Goal: Complete application form: Complete application form

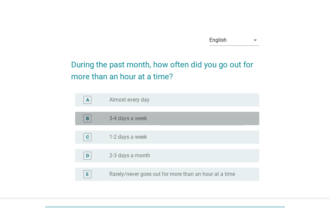
click at [151, 119] on div "radio_button_unchecked 3-4 days a week" at bounding box center [178, 118] width 139 height 7
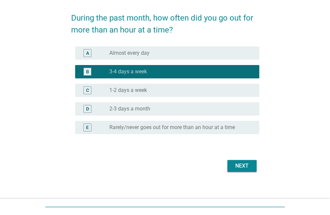
scroll to position [51, 0]
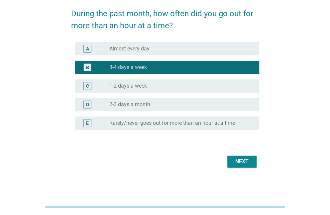
click at [242, 160] on div "Next" at bounding box center [241, 162] width 19 height 8
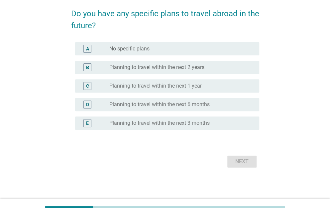
scroll to position [0, 0]
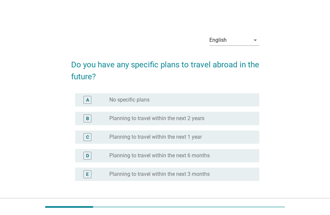
click at [208, 156] on label "Planning to travel within the next 6 months" at bounding box center [159, 155] width 100 height 7
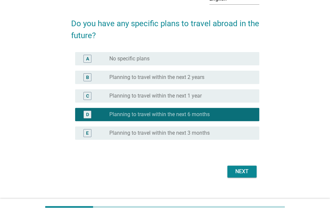
scroll to position [51, 0]
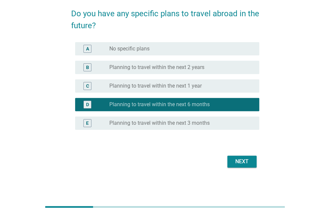
click at [257, 159] on div "Next" at bounding box center [165, 162] width 188 height 16
click at [244, 163] on div "Next" at bounding box center [241, 162] width 19 height 8
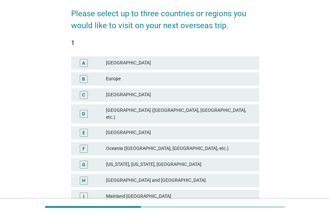
scroll to position [0, 0]
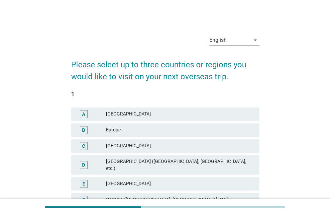
click at [129, 130] on div "Europe" at bounding box center [180, 130] width 148 height 8
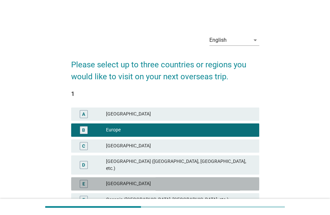
click at [160, 177] on div "E [GEOGRAPHIC_DATA]" at bounding box center [165, 183] width 188 height 13
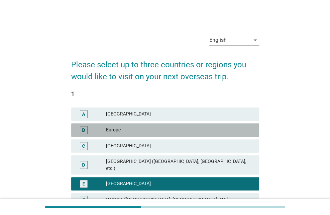
click at [158, 132] on div "Europe" at bounding box center [180, 130] width 148 height 8
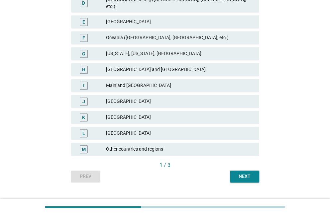
scroll to position [169, 0]
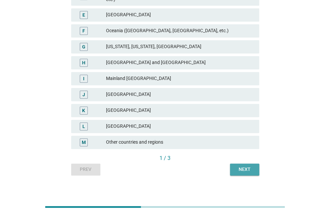
click at [240, 166] on div "Next" at bounding box center [244, 169] width 19 height 7
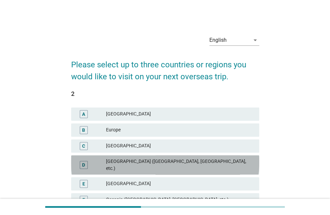
click at [120, 158] on div "[GEOGRAPHIC_DATA] ([GEOGRAPHIC_DATA], [GEOGRAPHIC_DATA], etc.)" at bounding box center [180, 165] width 148 height 14
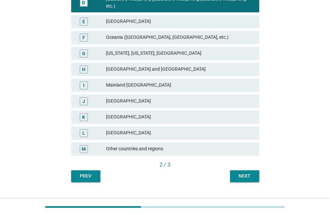
scroll to position [169, 0]
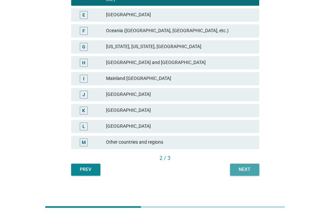
click at [245, 164] on button "Next" at bounding box center [244, 170] width 29 height 12
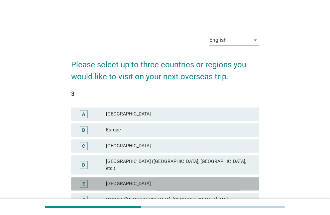
click at [157, 177] on div "E [GEOGRAPHIC_DATA]" at bounding box center [165, 183] width 188 height 13
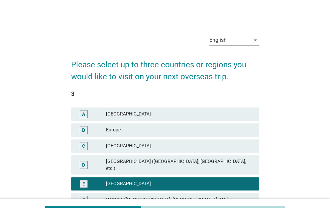
scroll to position [111, 0]
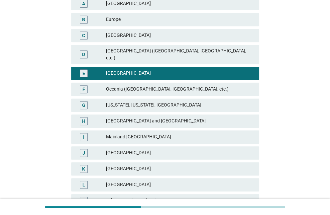
click at [161, 165] on div "[GEOGRAPHIC_DATA]" at bounding box center [180, 169] width 148 height 8
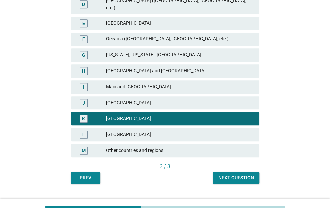
scroll to position [169, 0]
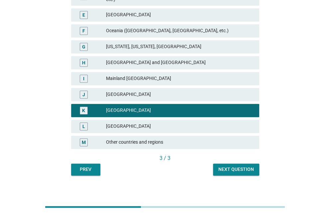
click at [229, 166] on div "Next question" at bounding box center [236, 169] width 36 height 7
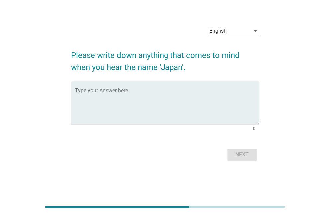
scroll to position [0, 0]
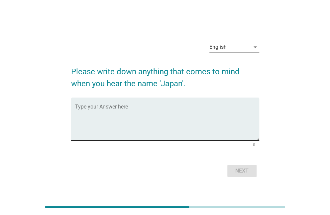
click at [134, 112] on textarea "Type your Answer here" at bounding box center [167, 123] width 184 height 35
type textarea "s"
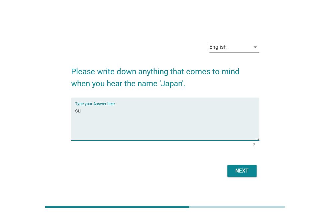
type textarea "s"
type textarea "mount fuji"
click at [250, 170] on div "Next" at bounding box center [241, 171] width 19 height 8
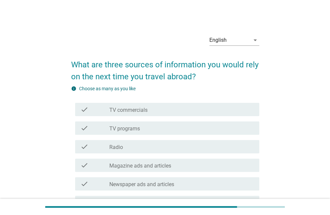
scroll to position [111, 0]
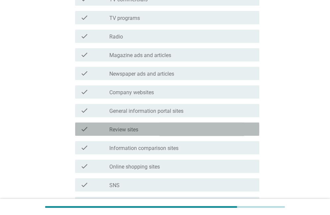
click at [122, 128] on label "Review sites" at bounding box center [123, 129] width 29 height 7
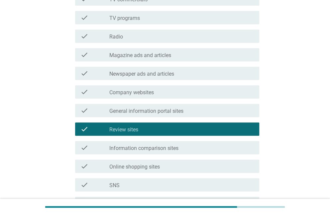
scroll to position [221, 0]
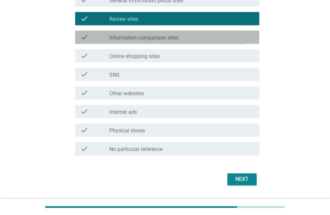
click at [126, 38] on label "Information comparison sites" at bounding box center [143, 38] width 69 height 7
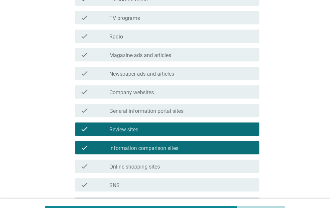
scroll to position [0, 0]
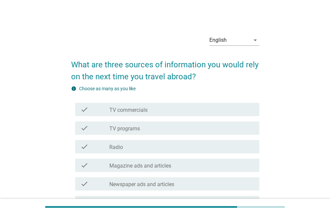
click at [119, 116] on div "check check_box_outline_blank TV commercials" at bounding box center [167, 109] width 184 height 13
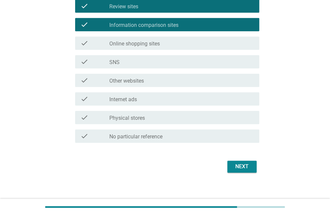
scroll to position [239, 0]
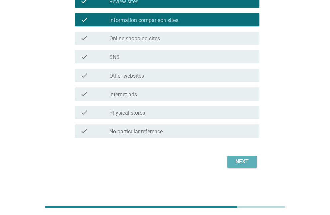
click at [243, 166] on button "Next" at bounding box center [241, 162] width 29 height 12
